Goal: Information Seeking & Learning: Check status

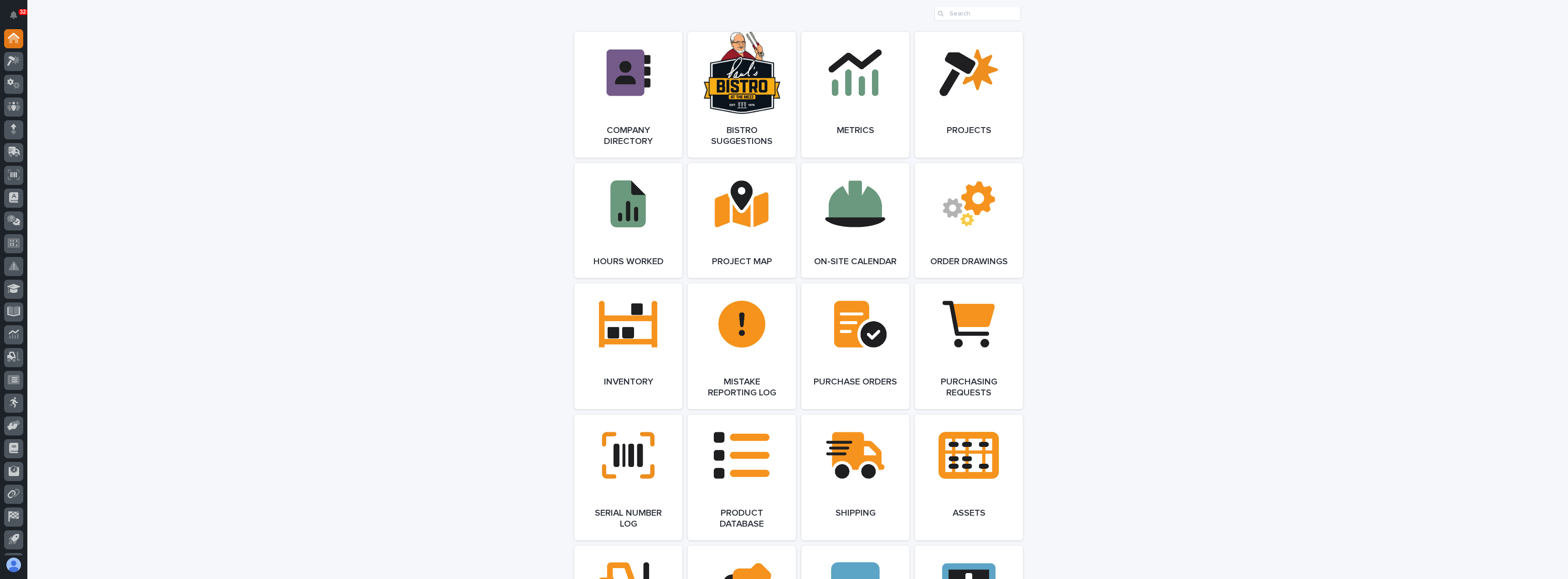
scroll to position [729, 0]
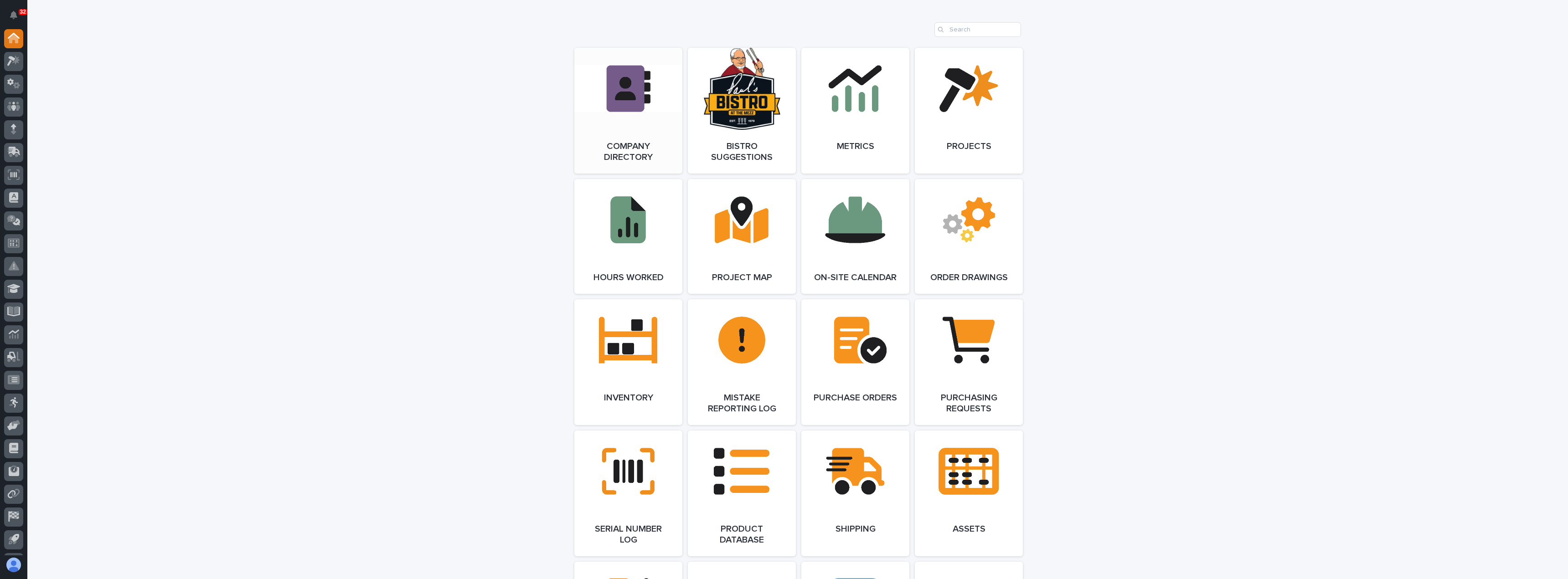
click at [594, 137] on link "Open Link" at bounding box center [628, 111] width 108 height 126
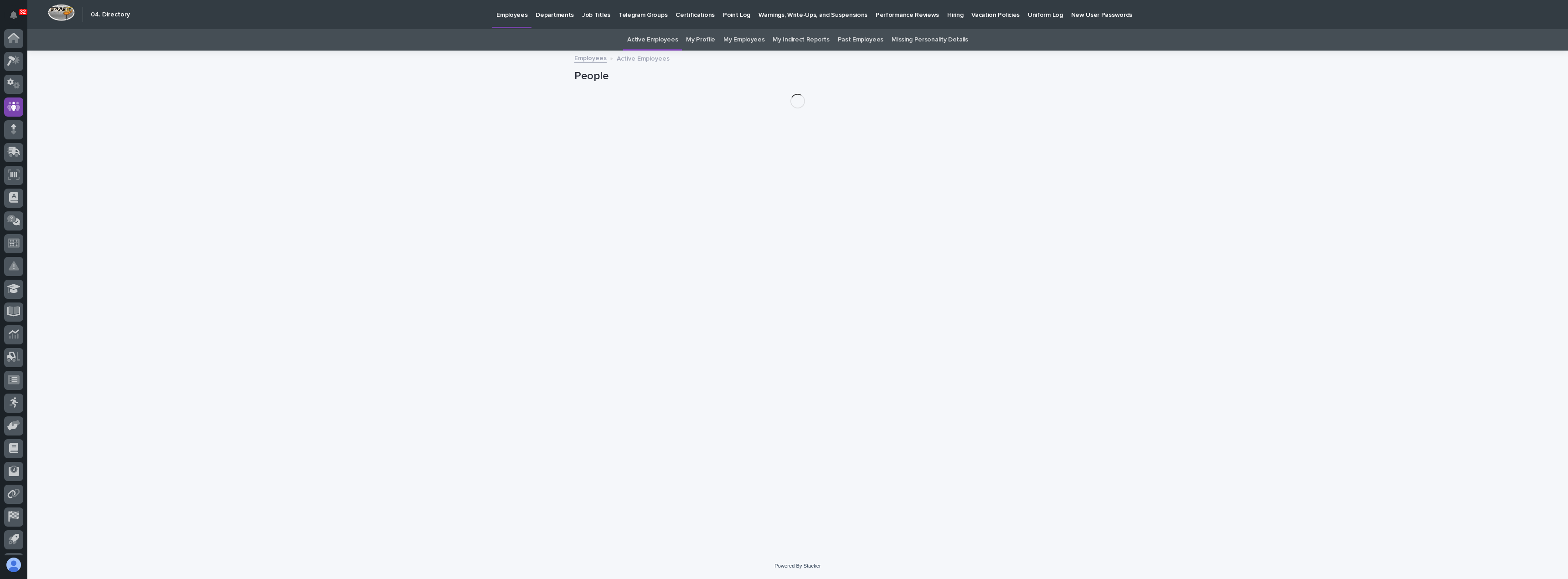
scroll to position [21, 0]
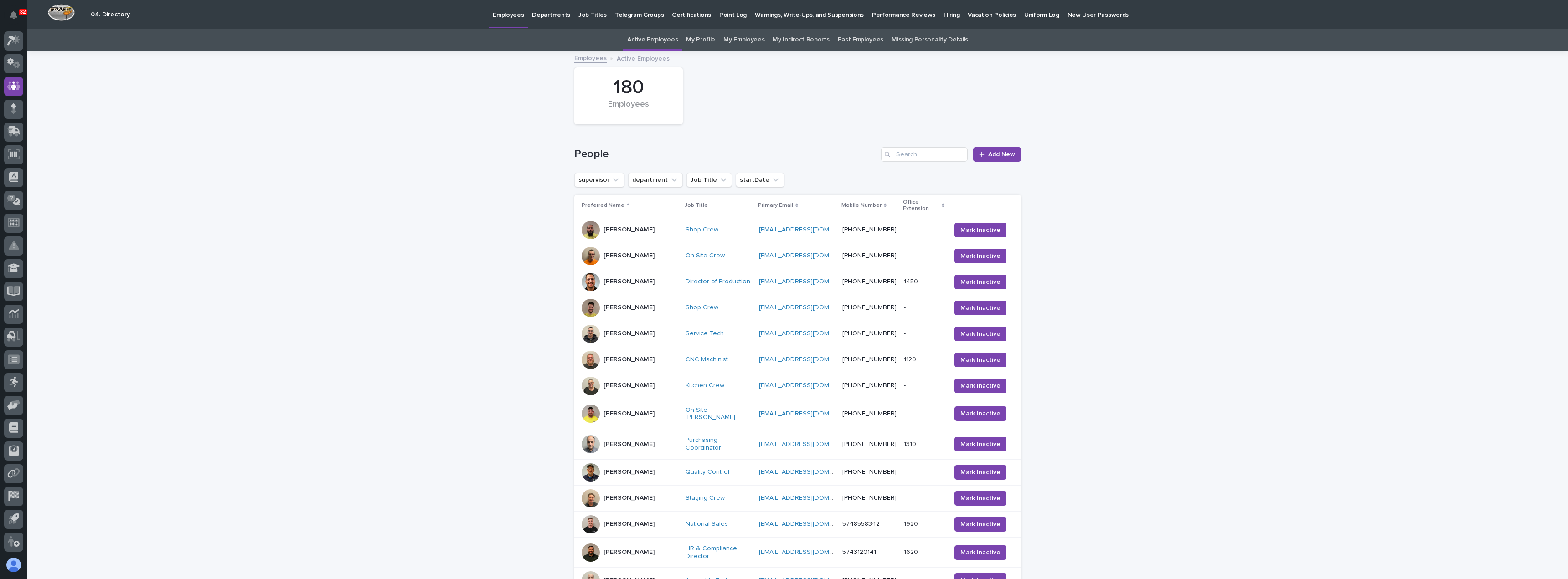
click at [709, 41] on link "My Profile" at bounding box center [701, 40] width 29 height 21
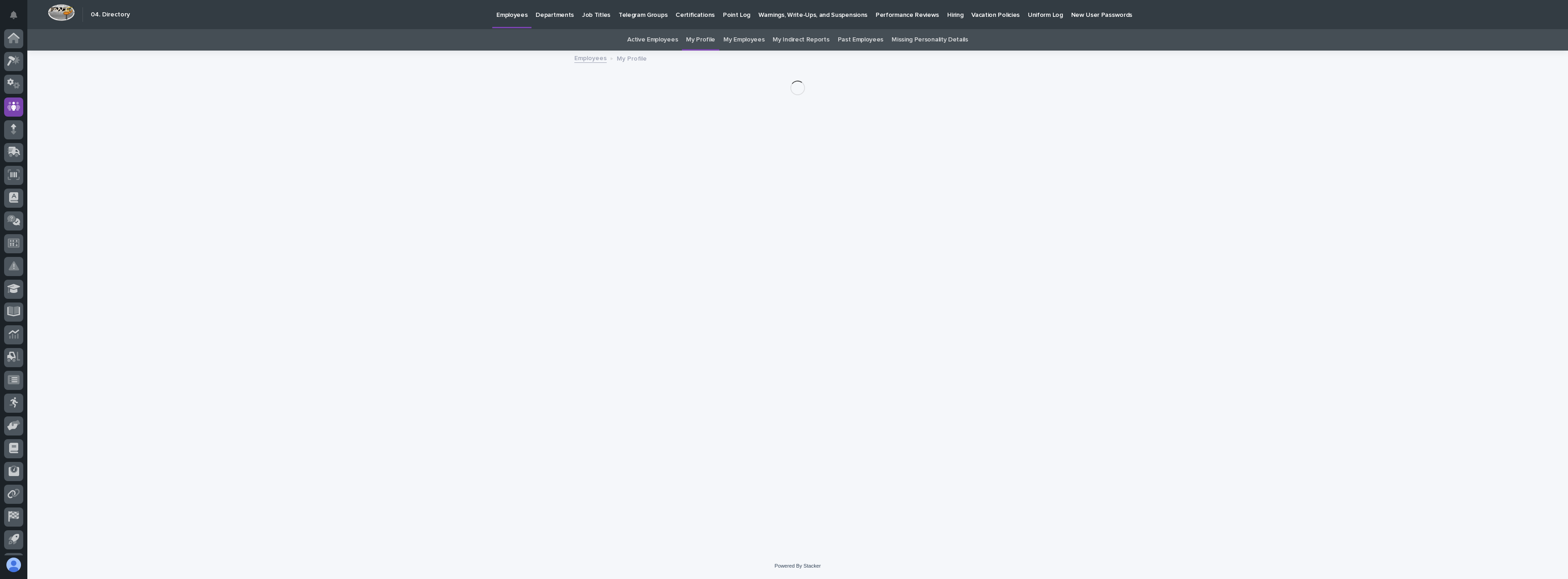
scroll to position [21, 0]
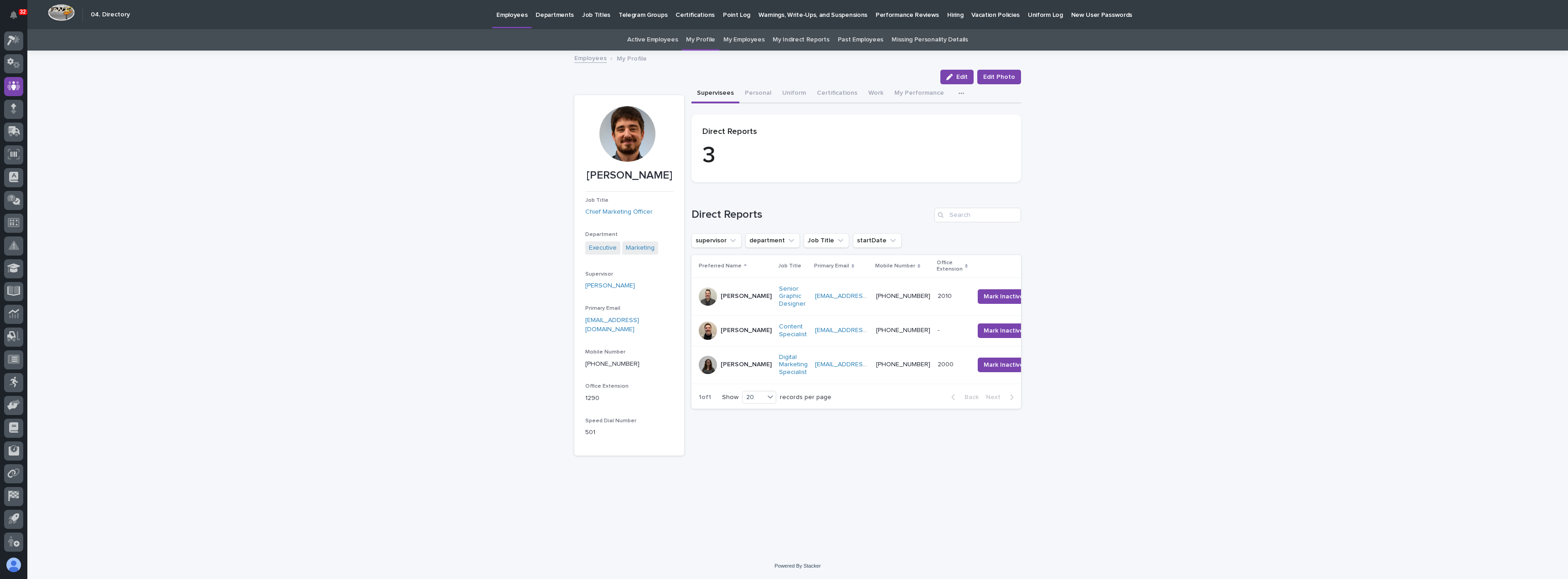
click at [811, 345] on td "[EMAIL_ADDRESS][DOMAIN_NAME] [EMAIL_ADDRESS][DOMAIN_NAME]" at bounding box center [842, 330] width 61 height 30
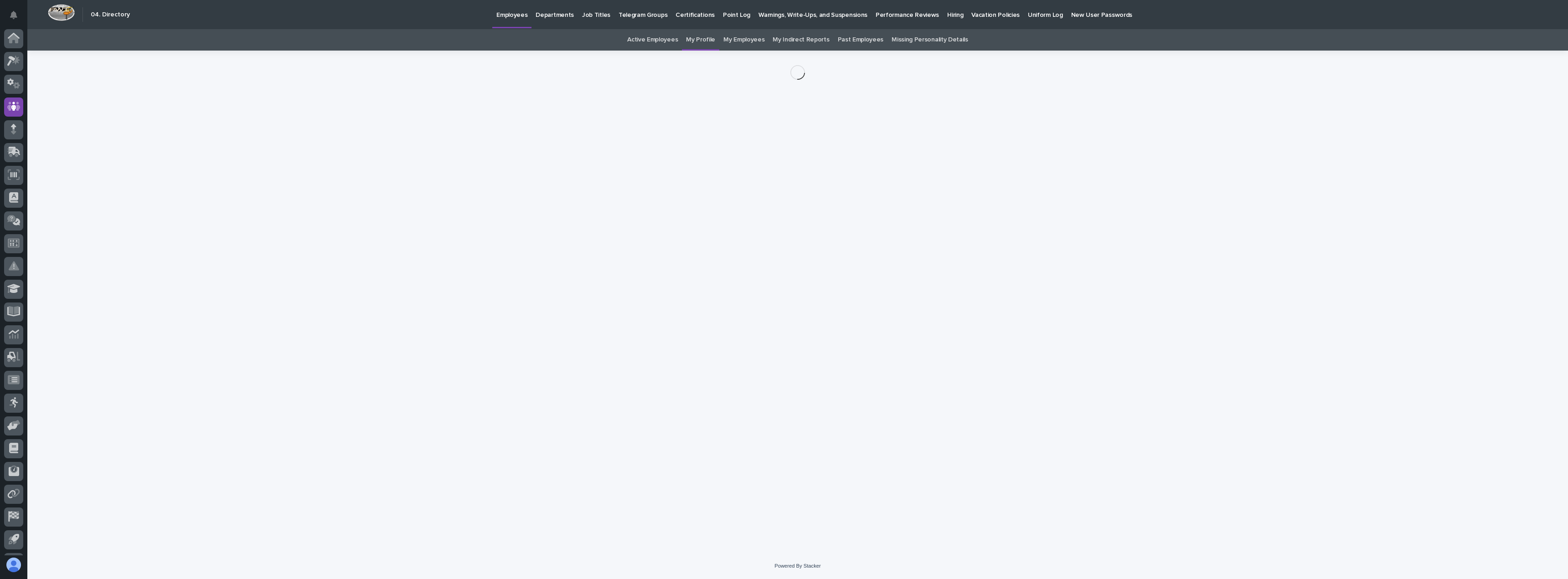
scroll to position [21, 0]
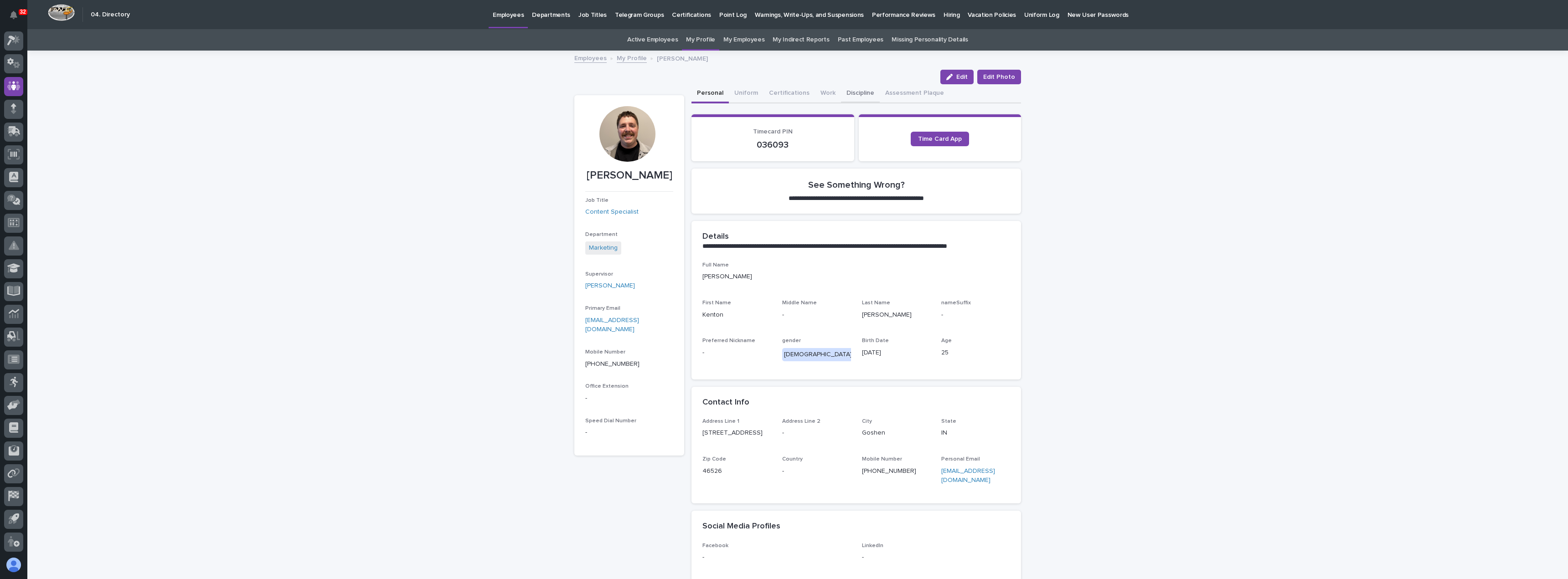
click at [856, 94] on button "Discipline" at bounding box center [861, 94] width 39 height 19
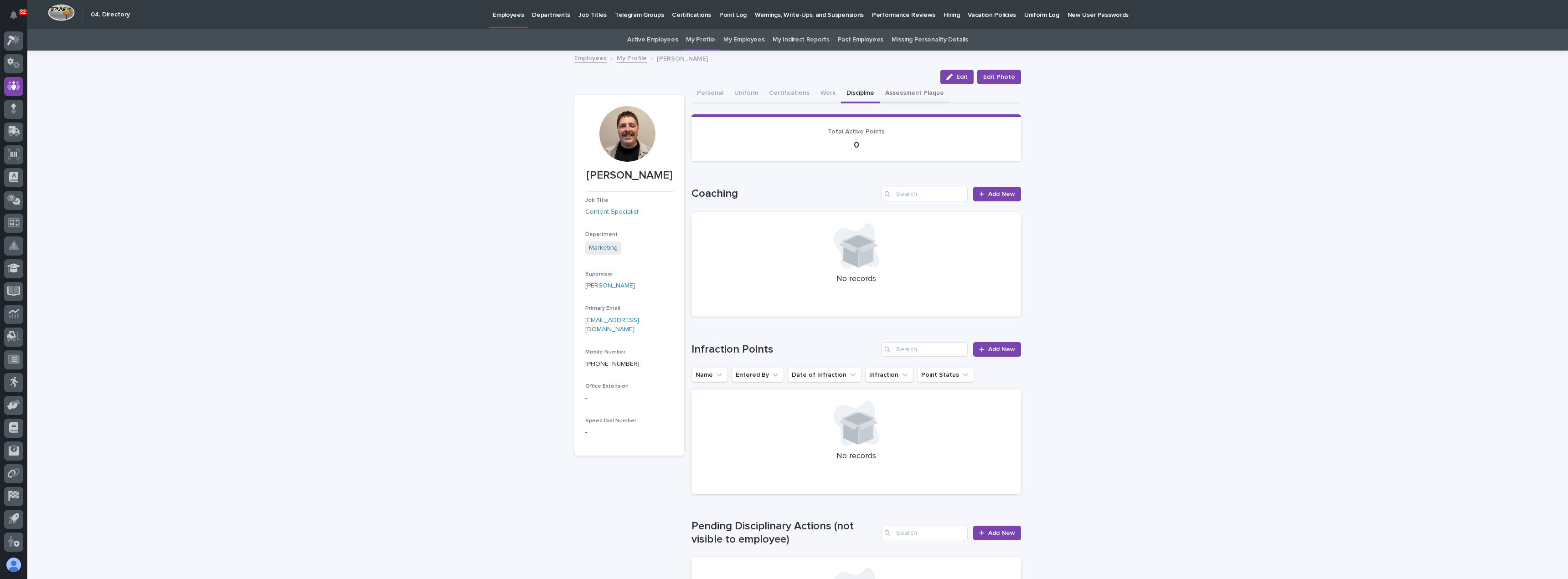
click at [912, 92] on button "Assessment Plaque" at bounding box center [914, 94] width 70 height 19
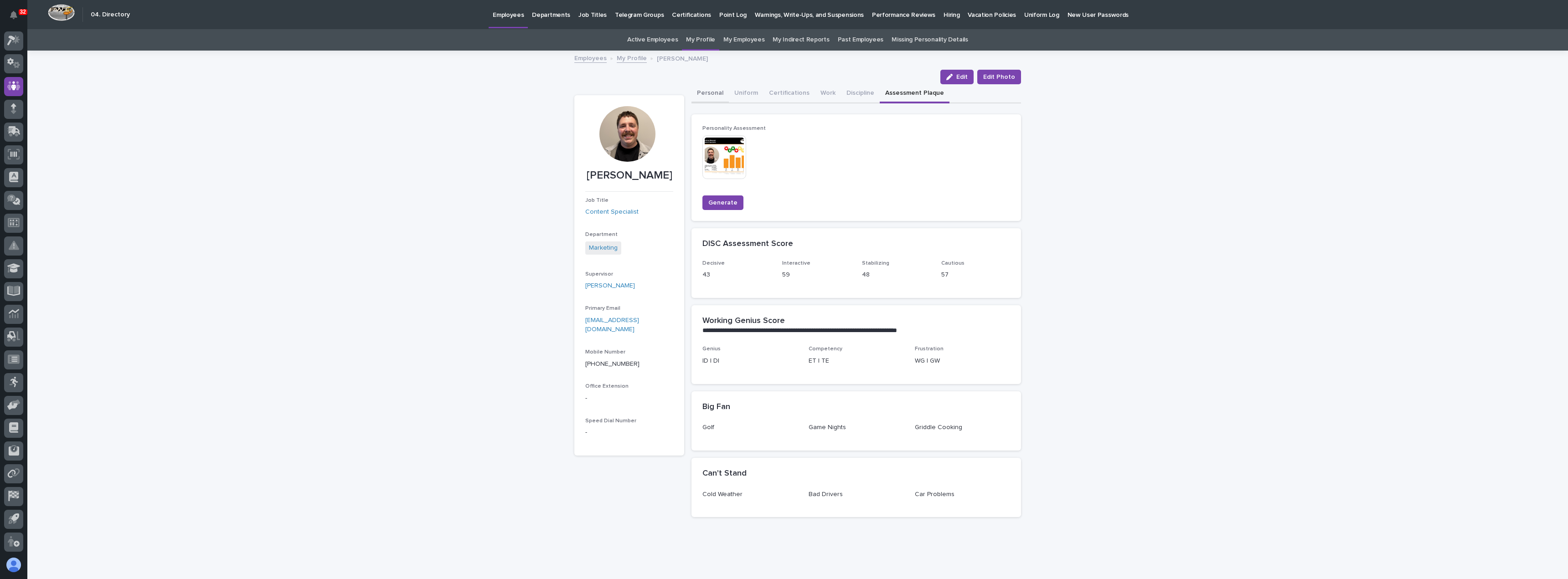
click at [716, 92] on button "Personal" at bounding box center [710, 94] width 37 height 19
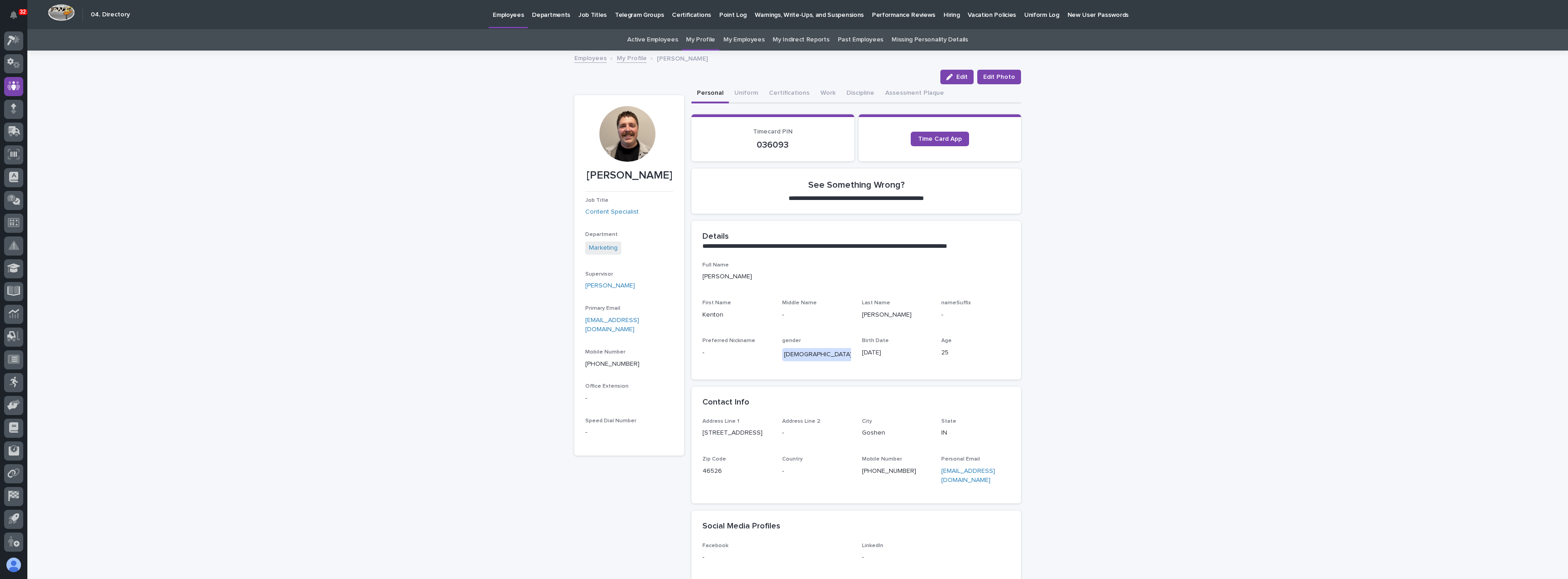
click at [892, 14] on p "Performance Reviews" at bounding box center [904, 9] width 63 height 19
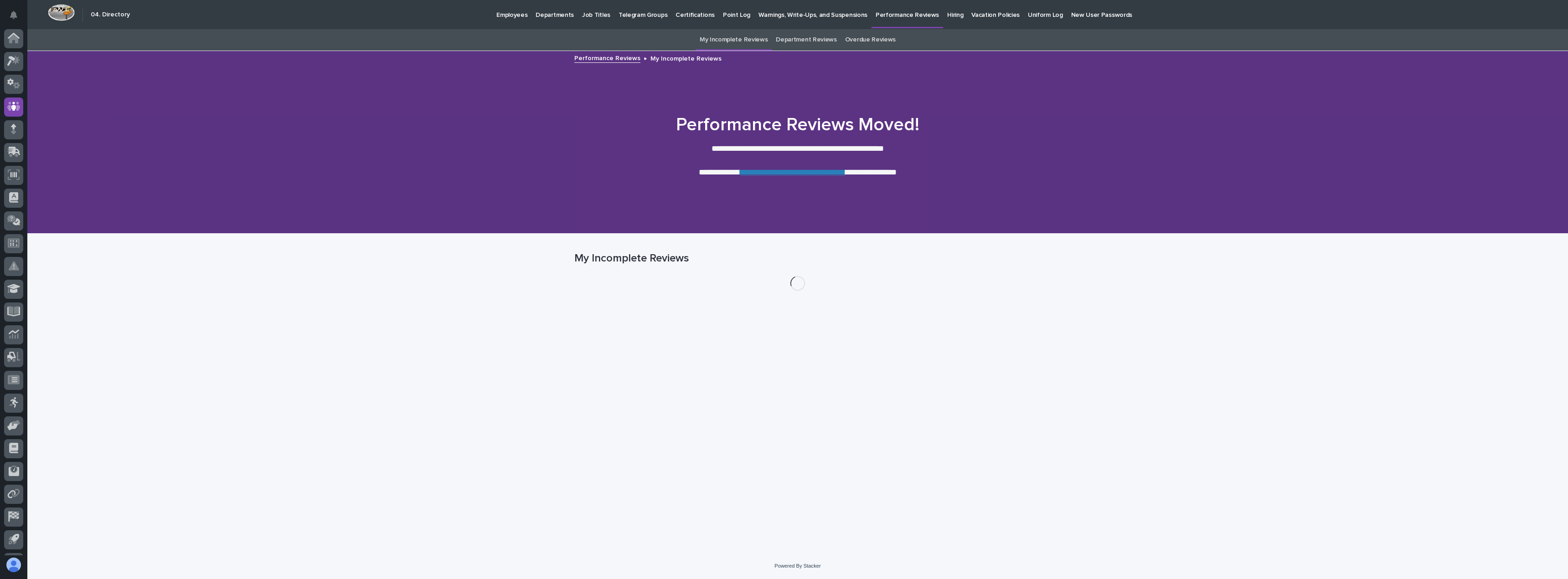
scroll to position [21, 0]
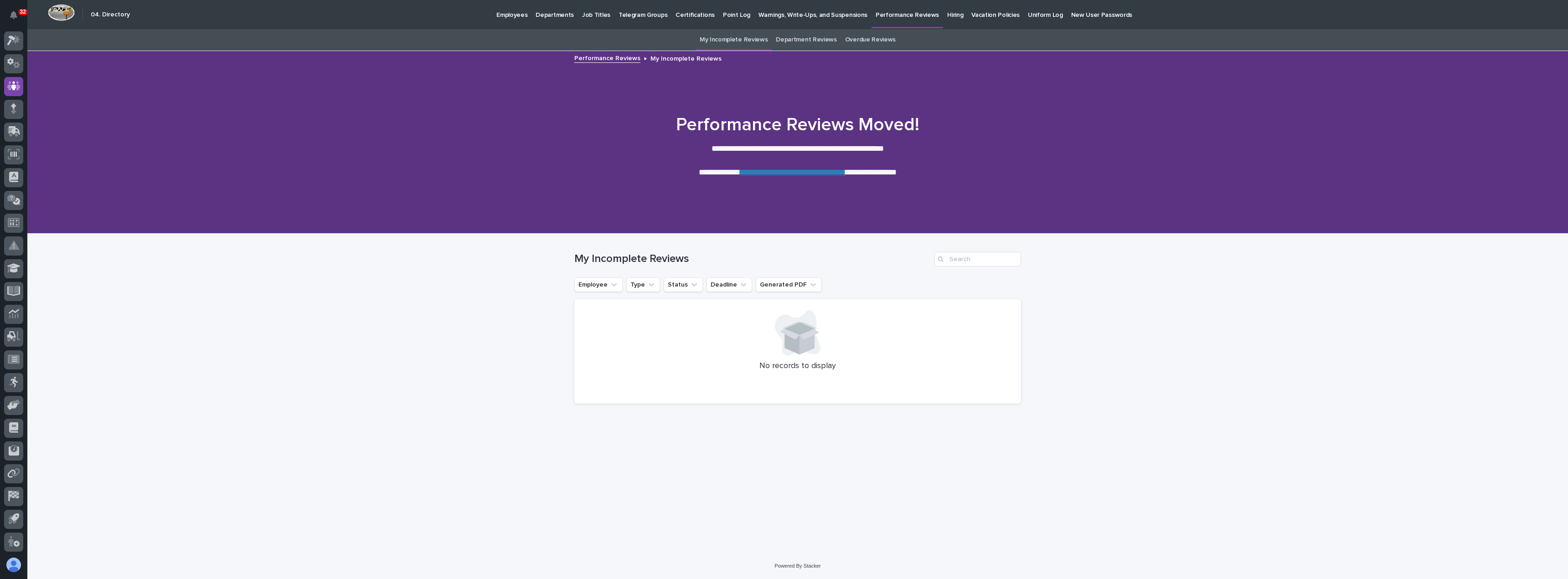
click at [788, 172] on link "**********" at bounding box center [793, 172] width 105 height 8
